Goal: Find specific page/section: Find specific page/section

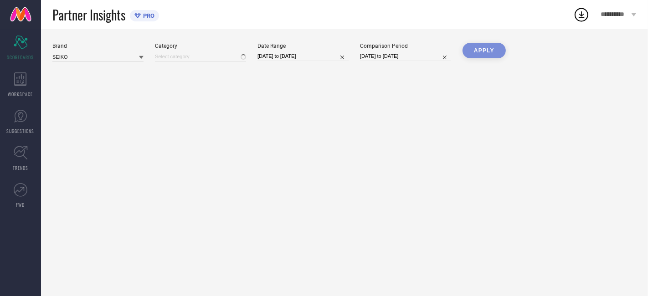
type input "All"
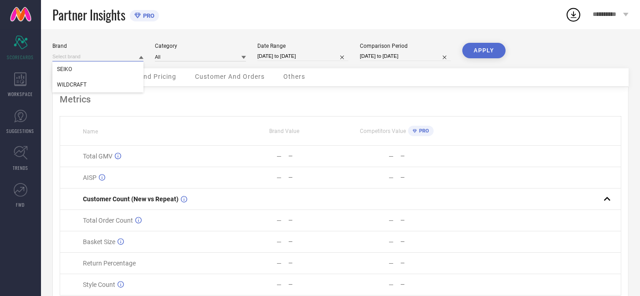
click at [121, 52] on input at bounding box center [97, 57] width 91 height 10
click at [116, 81] on div "WILDCRAFT" at bounding box center [97, 84] width 91 height 15
type input "All"
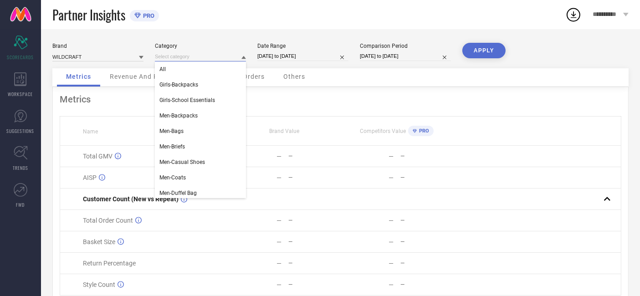
click at [221, 60] on input at bounding box center [200, 57] width 91 height 10
click at [220, 70] on div "All" at bounding box center [200, 69] width 91 height 15
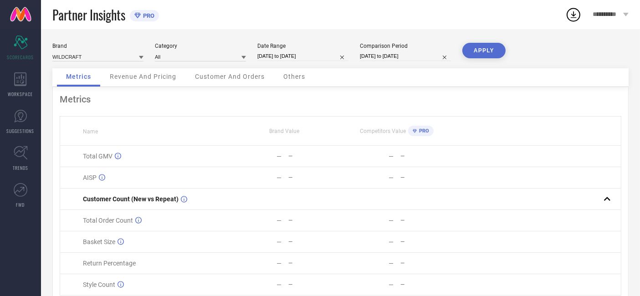
click at [502, 52] on button "APPLY" at bounding box center [483, 50] width 43 height 15
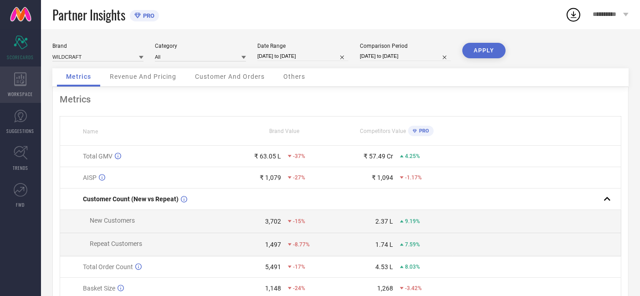
click at [14, 82] on icon at bounding box center [20, 79] width 12 height 14
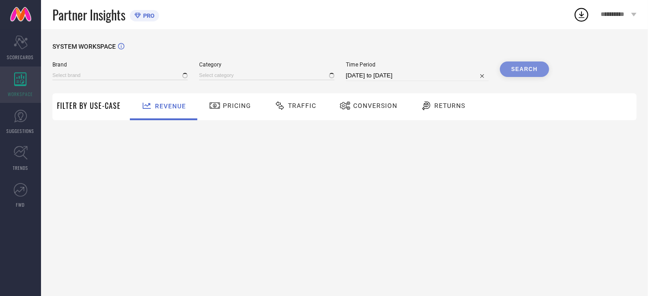
type input "SEIKO"
type input "All"
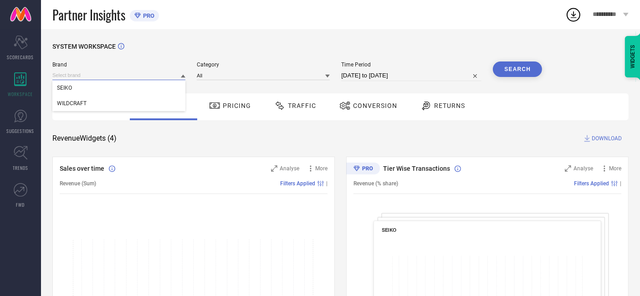
click at [130, 78] on input at bounding box center [118, 76] width 133 height 10
click at [128, 77] on input at bounding box center [118, 76] width 133 height 10
click at [133, 100] on div "WILDCRAFT" at bounding box center [118, 103] width 133 height 15
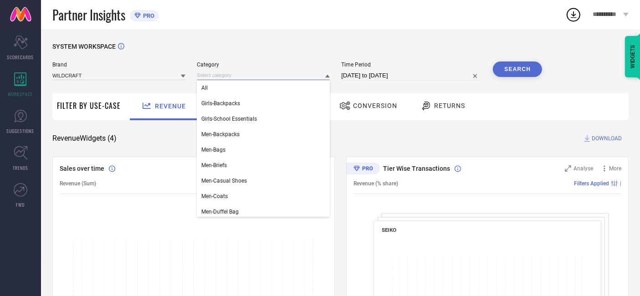
click at [236, 80] on input at bounding box center [263, 76] width 133 height 10
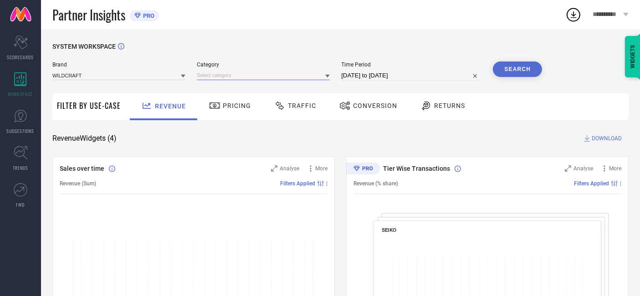
click at [236, 80] on input at bounding box center [263, 76] width 133 height 10
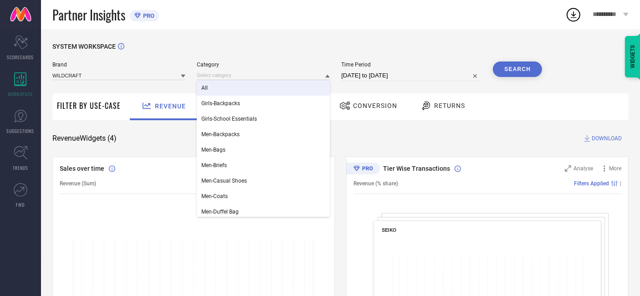
click at [255, 86] on div "All" at bounding box center [263, 87] width 133 height 15
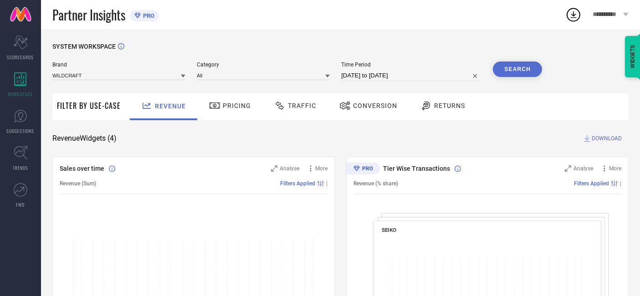
click at [463, 43] on div "SYSTEM WORKSPACE" at bounding box center [340, 52] width 576 height 19
